Goal: Check status

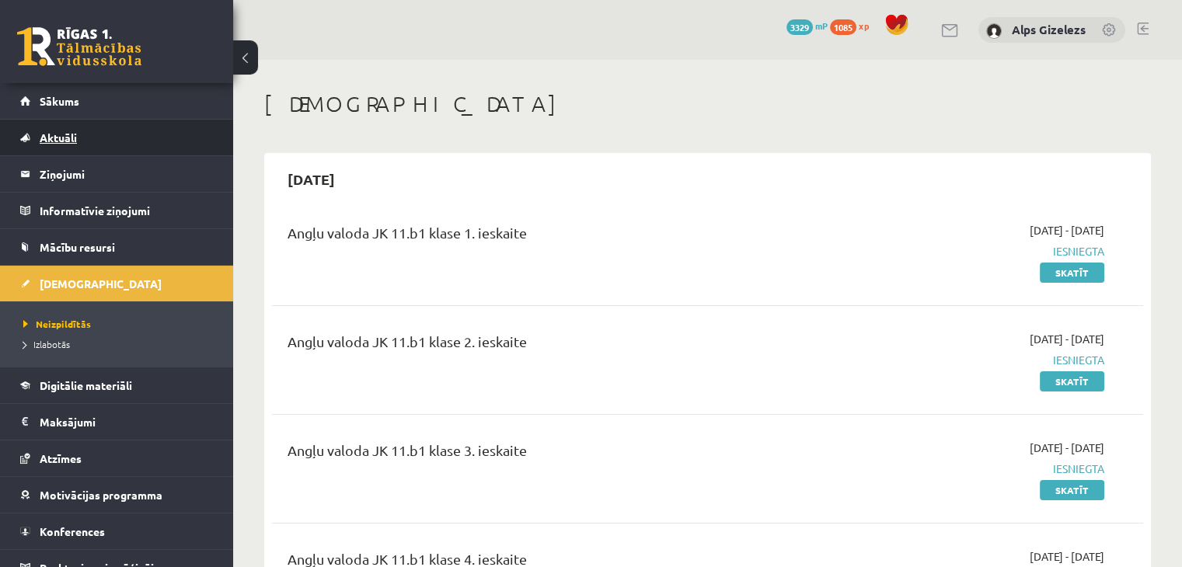
scroll to position [17, 0]
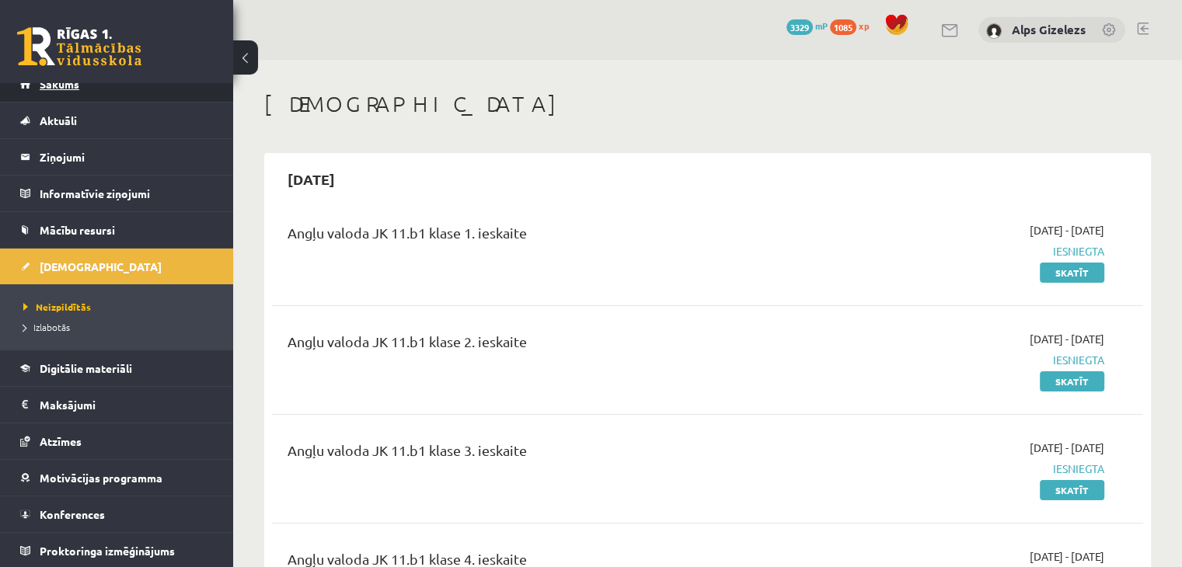
click at [89, 89] on link "Sākums" at bounding box center [116, 84] width 193 height 36
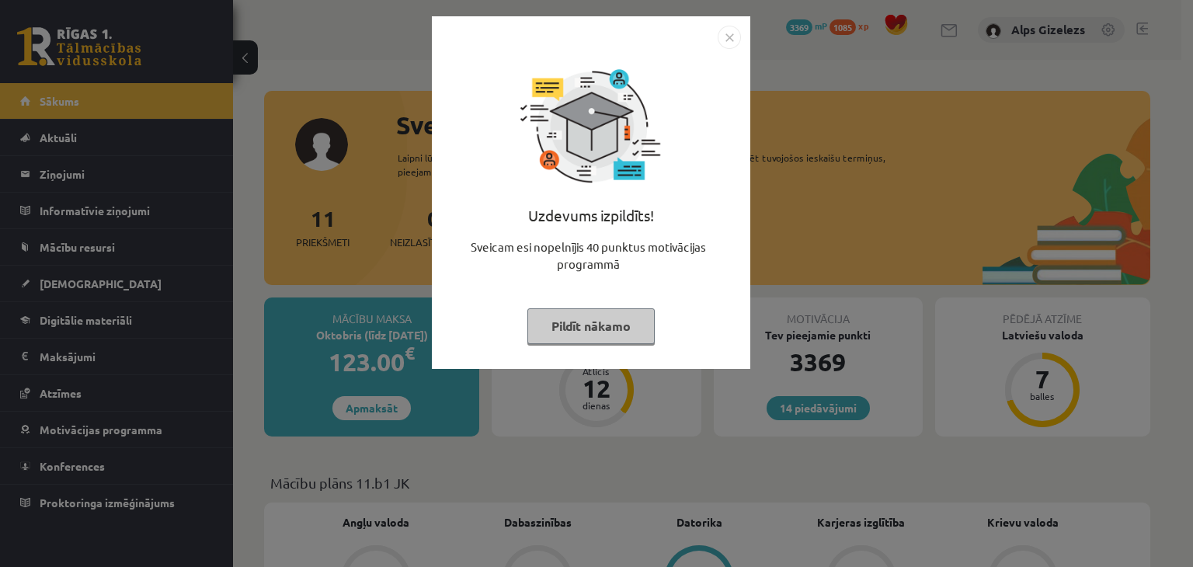
click at [585, 329] on button "Pildīt nākamo" at bounding box center [591, 326] width 127 height 36
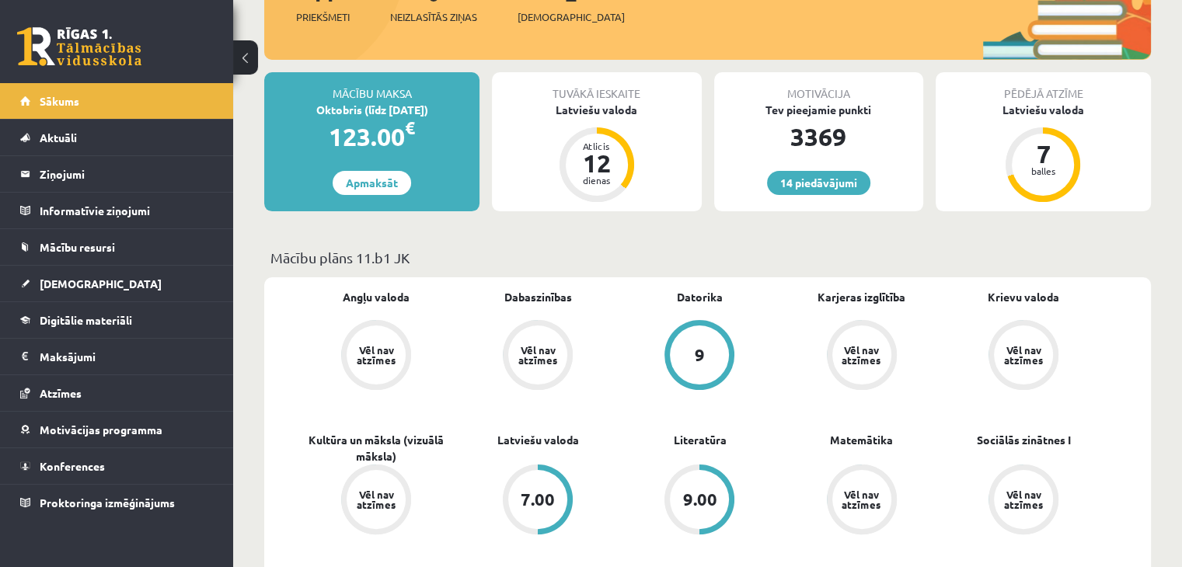
scroll to position [222, 0]
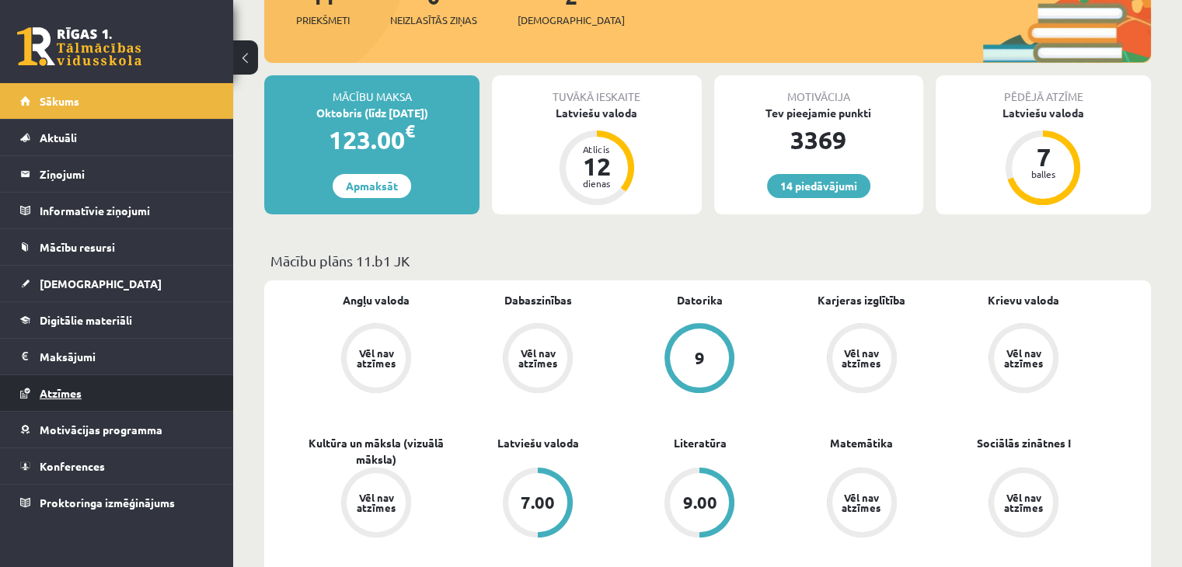
click at [54, 388] on span "Atzīmes" at bounding box center [61, 393] width 42 height 14
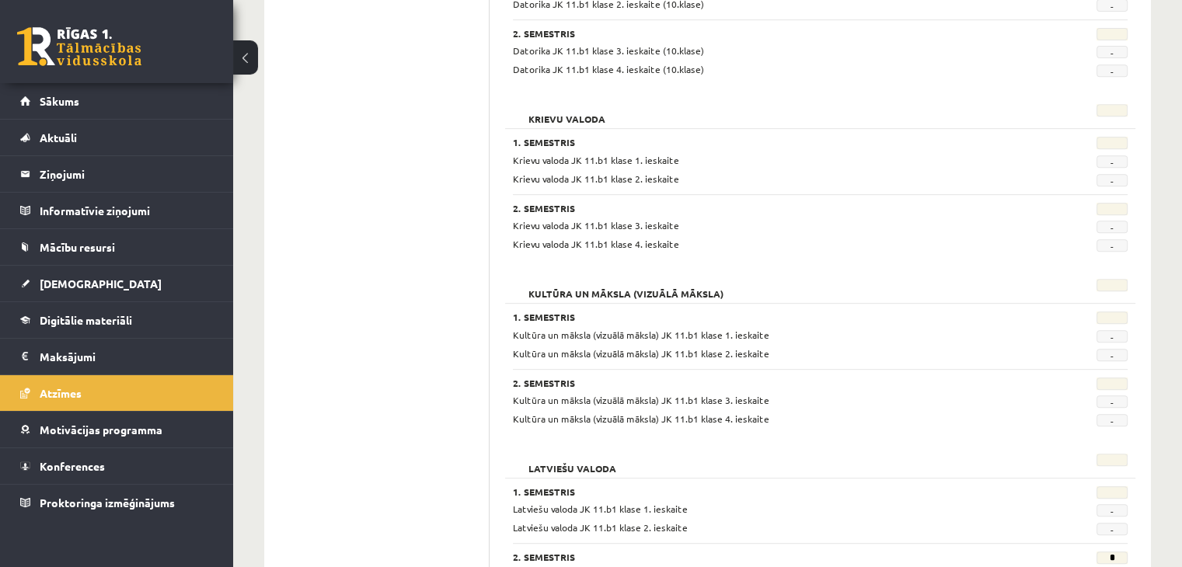
scroll to position [817, 0]
